Goal: Task Accomplishment & Management: Manage account settings

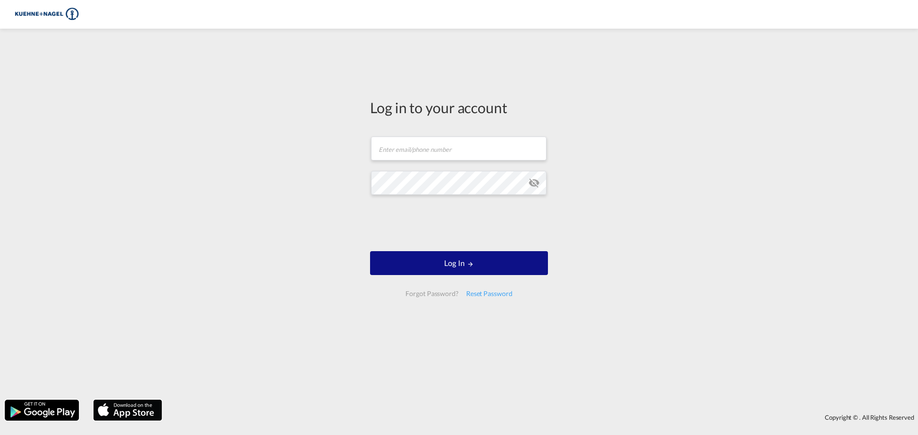
click at [43, 16] on img at bounding box center [46, 15] width 65 height 22
drag, startPoint x: 420, startPoint y: 147, endPoint x: 460, endPoint y: 147, distance: 39.7
click at [420, 147] on input "text" at bounding box center [458, 149] width 175 height 24
type input "[EMAIL_ADDRESS][PERSON_NAME][PERSON_NAME][DOMAIN_NAME]"
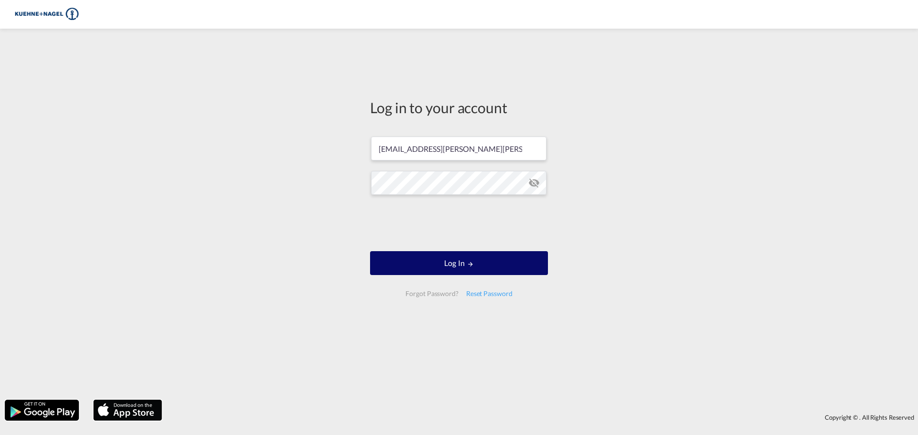
click at [446, 259] on button "Log In" at bounding box center [459, 263] width 178 height 24
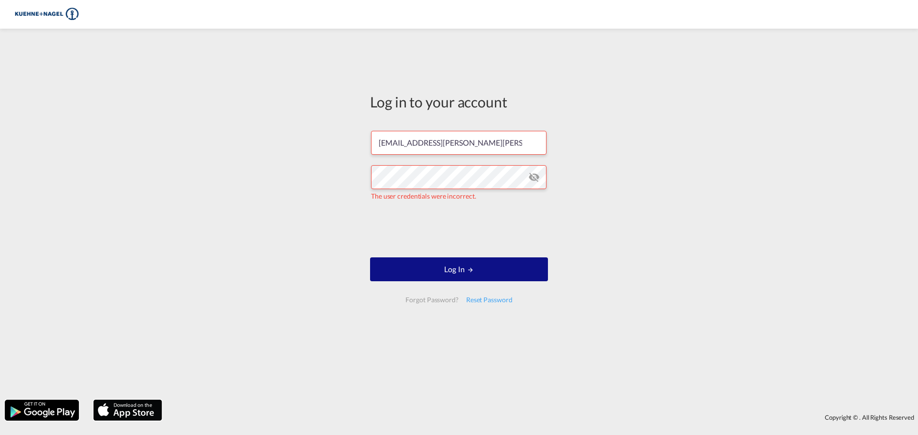
click at [538, 178] on md-icon "icon-eye-off" at bounding box center [533, 177] width 11 height 11
click at [459, 264] on button "Log In" at bounding box center [459, 270] width 178 height 24
click at [53, 9] on img at bounding box center [46, 15] width 65 height 22
click at [62, 12] on img at bounding box center [46, 15] width 65 height 22
click at [612, 223] on div "Log in to your account [EMAIL_ADDRESS][PERSON_NAME][PERSON_NAME][DOMAIN_NAME] T…" at bounding box center [459, 214] width 918 height 362
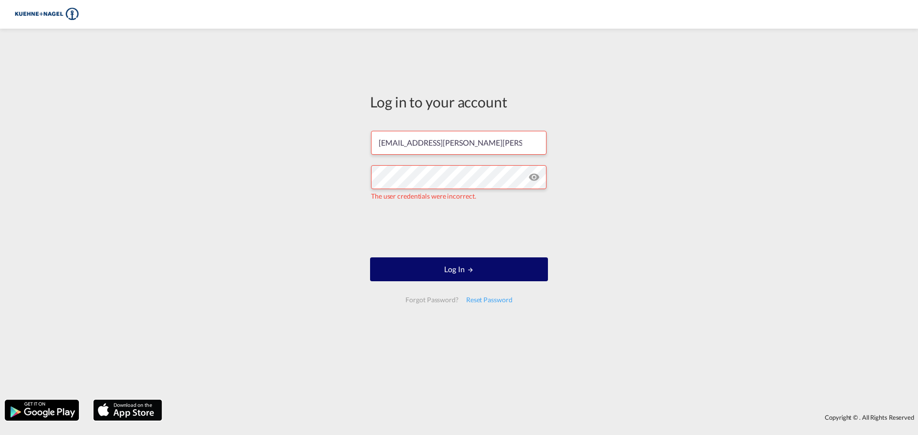
click at [486, 270] on button "Log In" at bounding box center [459, 270] width 178 height 24
click at [533, 176] on md-icon "icon-eye-off" at bounding box center [533, 177] width 11 height 11
click at [513, 263] on button "Log In" at bounding box center [459, 270] width 178 height 24
click at [495, 261] on button "Log In" at bounding box center [459, 270] width 178 height 24
click at [495, 294] on div "Reset Password" at bounding box center [489, 300] width 54 height 17
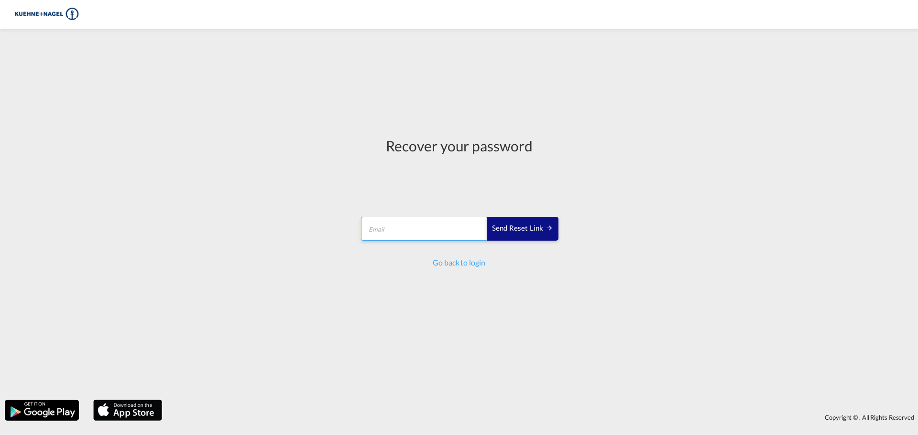
click at [408, 231] on input "email" at bounding box center [424, 229] width 127 height 24
type input "[EMAIL_ADDRESS][PERSON_NAME][PERSON_NAME][DOMAIN_NAME]"
click at [516, 222] on button "Send reset link" at bounding box center [523, 229] width 72 height 24
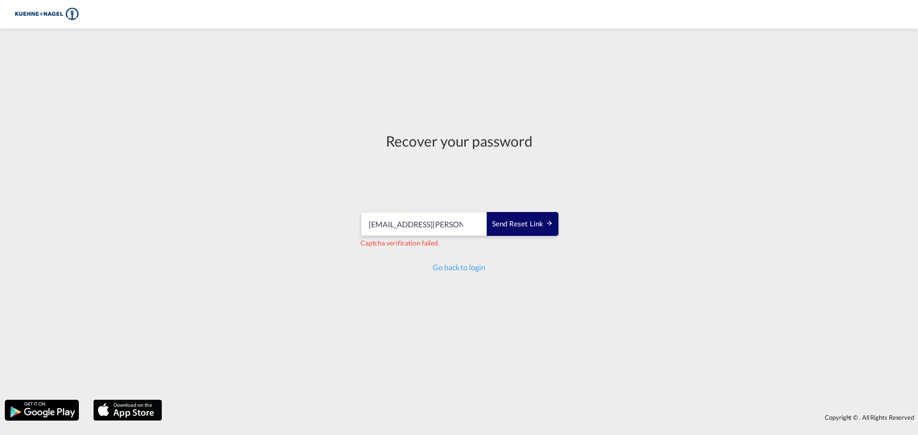
click at [531, 226] on div "Send reset link" at bounding box center [522, 224] width 61 height 11
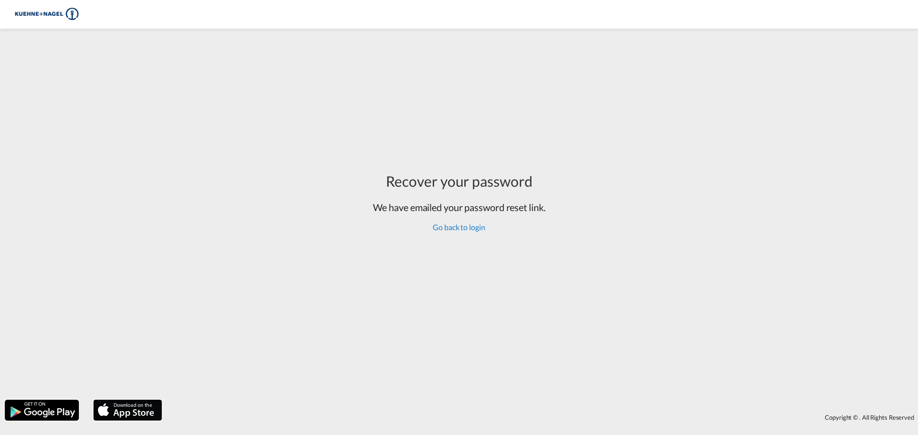
click at [455, 228] on link "Go back to login" at bounding box center [459, 227] width 52 height 9
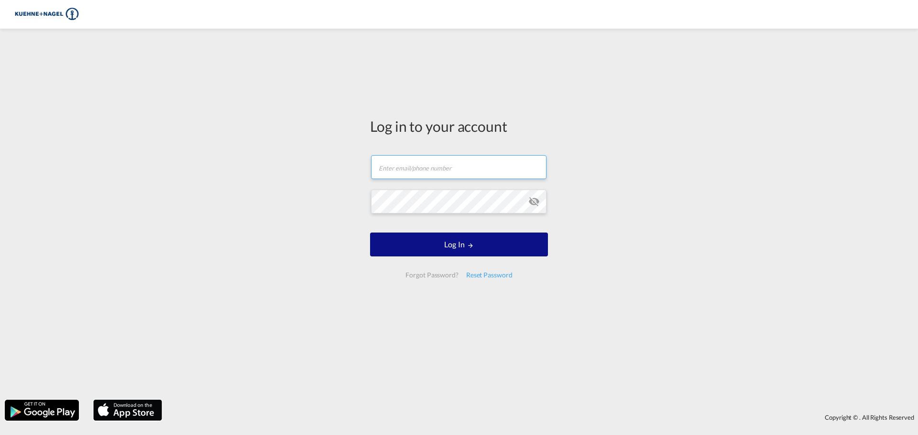
type input "[EMAIL_ADDRESS][PERSON_NAME][PERSON_NAME][DOMAIN_NAME]"
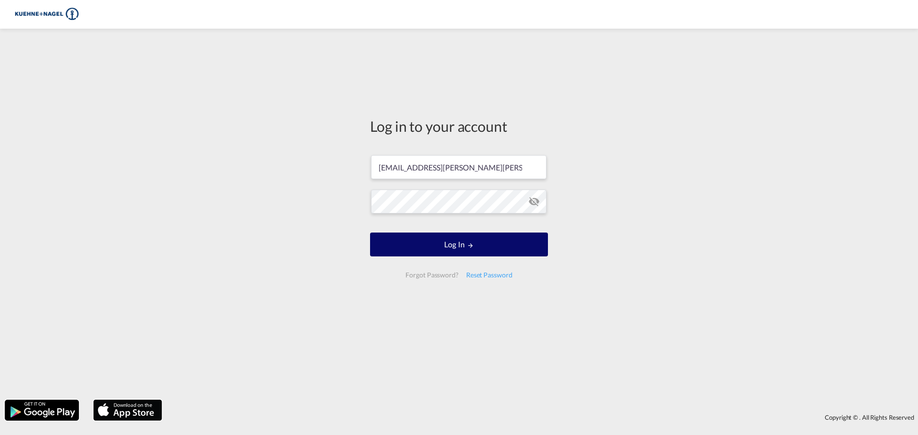
click at [470, 241] on button "Log In" at bounding box center [459, 245] width 178 height 24
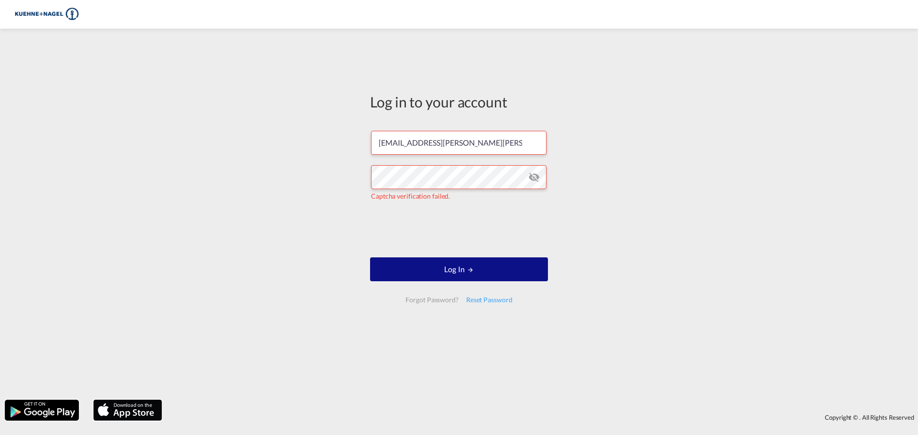
click at [49, 15] on img at bounding box center [46, 15] width 65 height 22
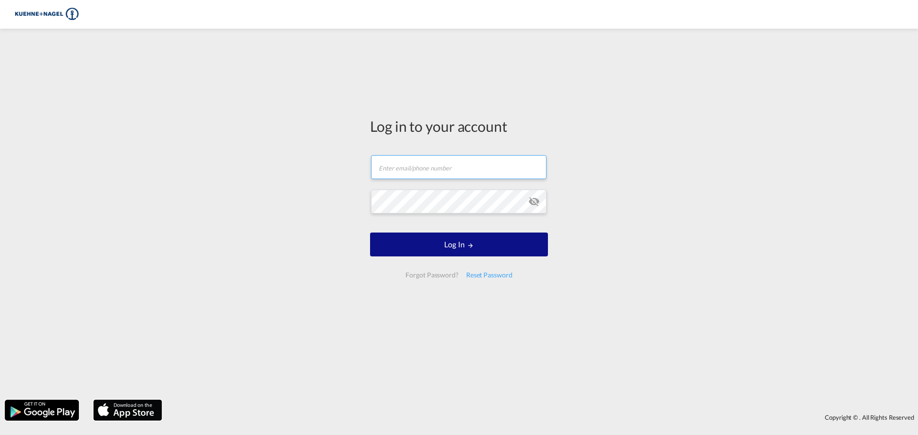
type input "[EMAIL_ADDRESS][PERSON_NAME][PERSON_NAME][DOMAIN_NAME]"
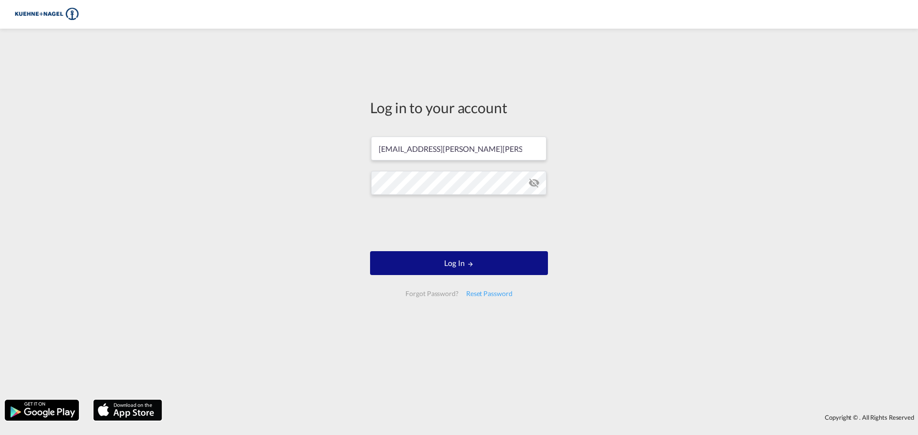
click at [55, 414] on img at bounding box center [42, 410] width 76 height 23
click at [711, 106] on div "Log in to your account [EMAIL_ADDRESS][PERSON_NAME][PERSON_NAME][DOMAIN_NAME] L…" at bounding box center [459, 214] width 918 height 362
click at [449, 266] on button "Log In" at bounding box center [459, 263] width 178 height 24
